Goal: Find specific page/section: Find specific page/section

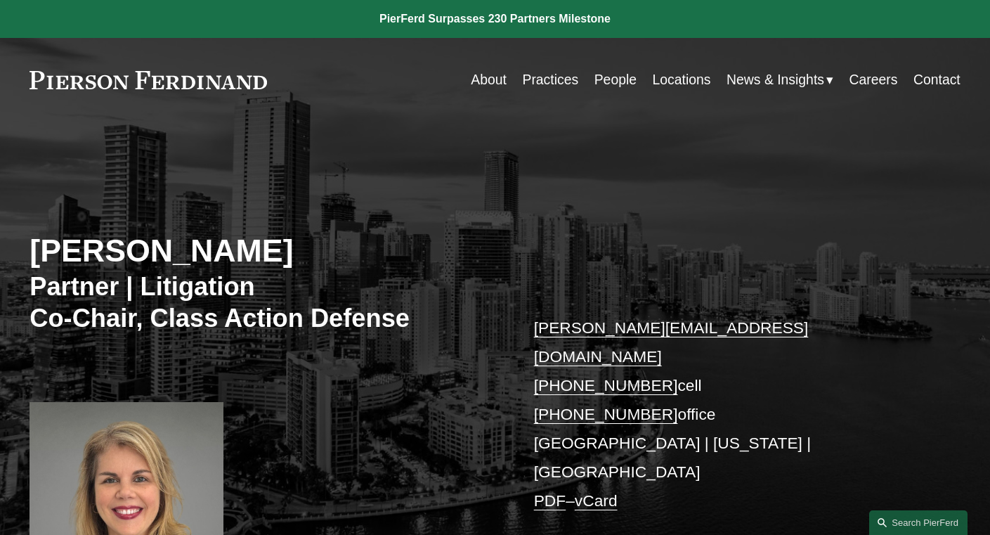
click at [615, 85] on link "People" at bounding box center [616, 79] width 42 height 27
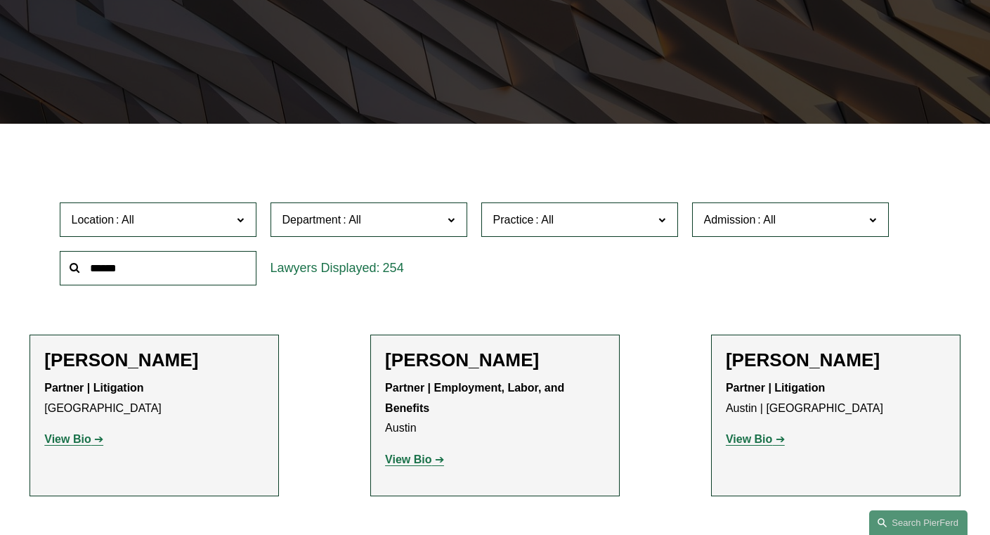
scroll to position [363, 0]
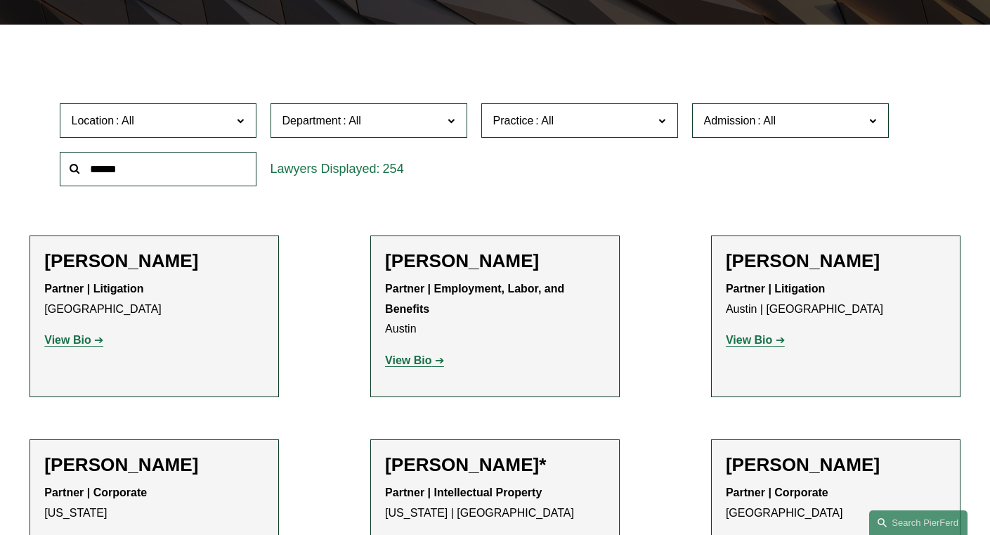
click at [597, 137] on label "Practice" at bounding box center [580, 120] width 197 height 34
click at [754, 127] on span "Admission" at bounding box center [730, 121] width 52 height 12
click at [0, 0] on link "[US_STATE]" at bounding box center [0, 0] width 0 height 0
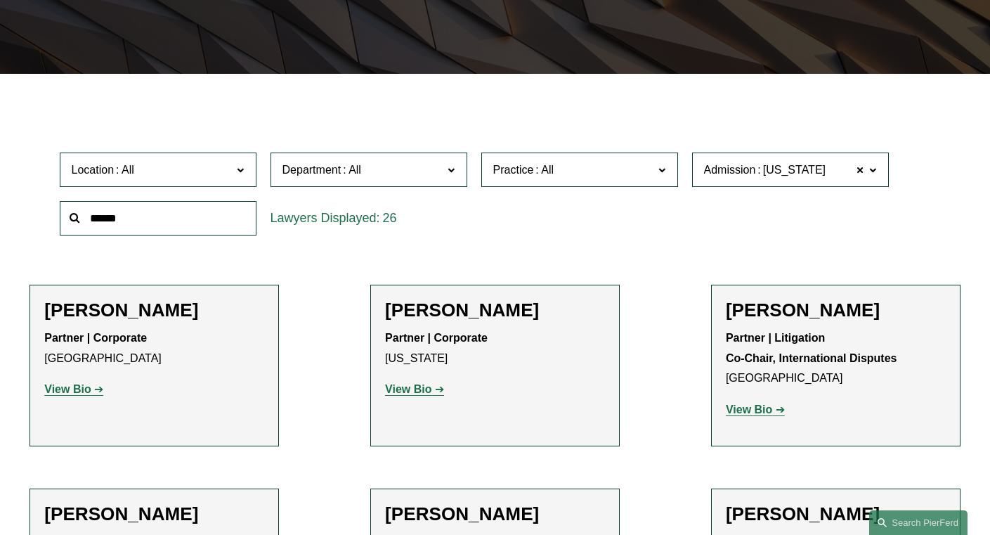
scroll to position [318, 0]
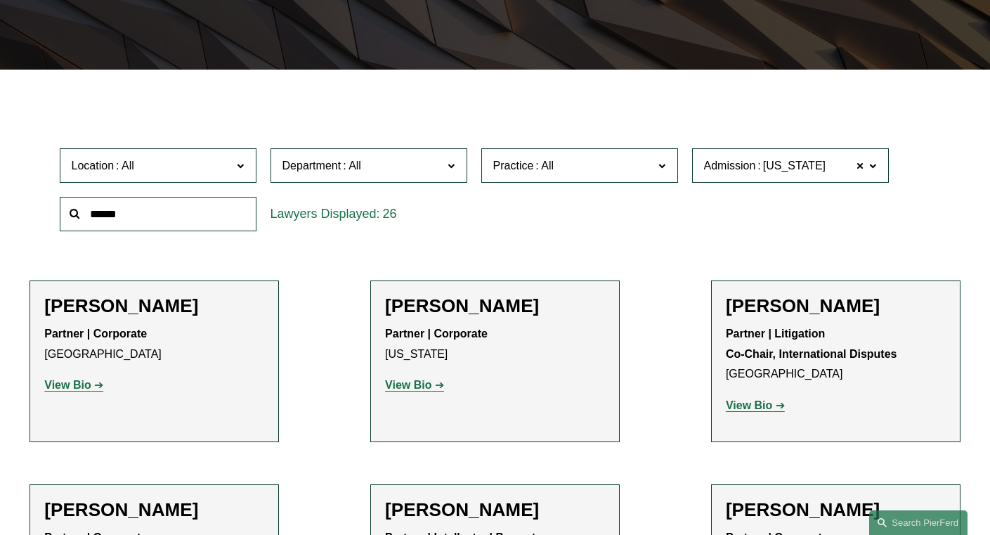
click at [605, 172] on span "Practice" at bounding box center [573, 165] width 161 height 19
click at [327, 183] on label "Department" at bounding box center [369, 165] width 197 height 34
click at [0, 0] on link "Litigation" at bounding box center [0, 0] width 0 height 0
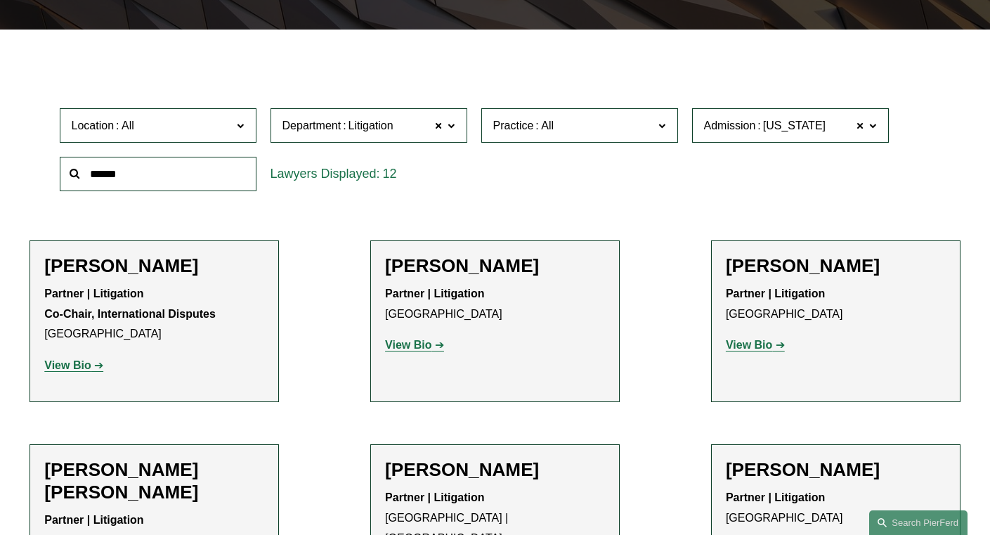
scroll to position [361, 0]
